Goal: Find contact information

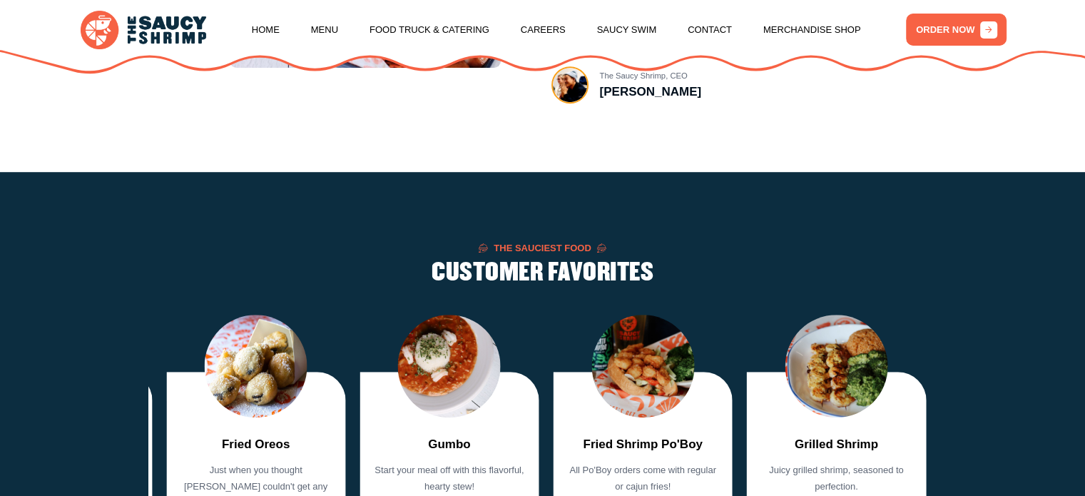
scroll to position [927, 0]
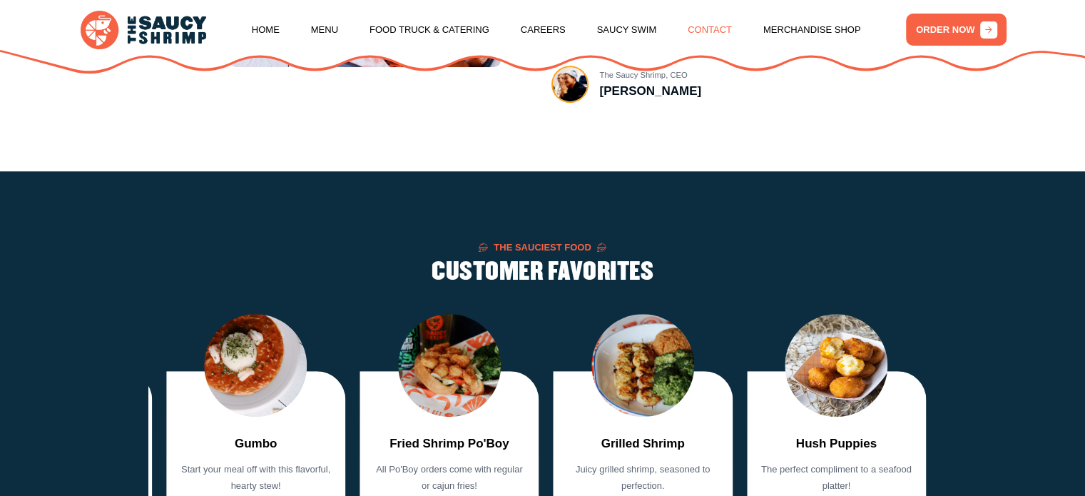
click at [716, 26] on link "Contact" at bounding box center [709, 30] width 44 height 54
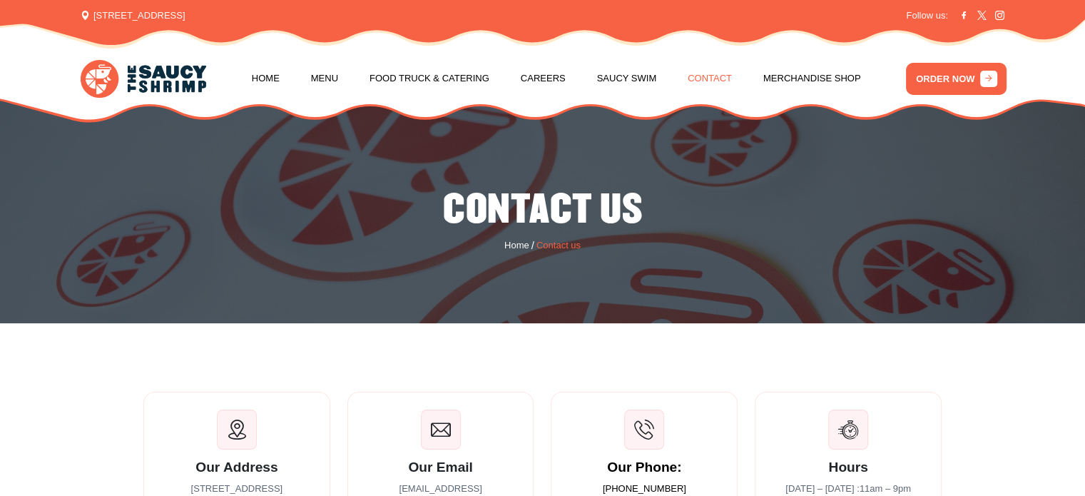
scroll to position [71, 0]
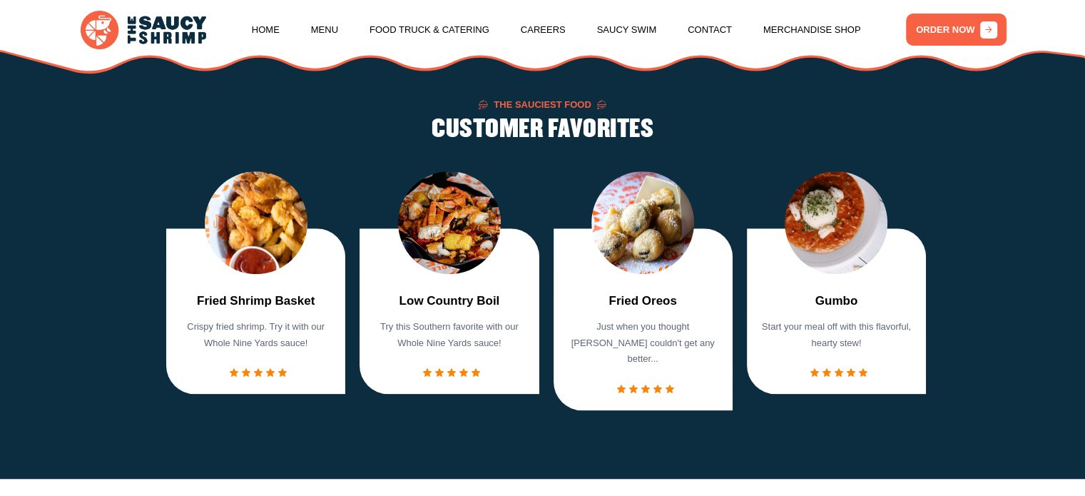
scroll to position [1141, 0]
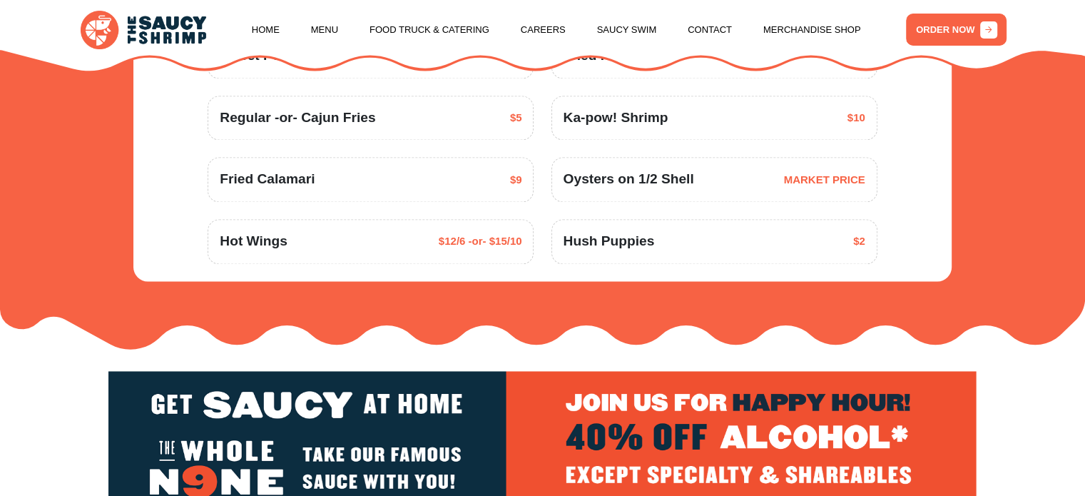
scroll to position [2068, 0]
